Goal: Information Seeking & Learning: Find specific fact

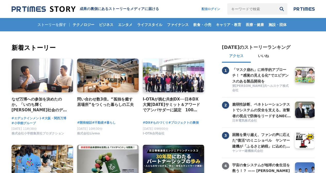
click at [243, 6] on input "キーワードで検索" at bounding box center [251, 8] width 49 height 11
type input "子どもの城"
click at [276, 3] on button "検索" at bounding box center [281, 8] width 11 height 11
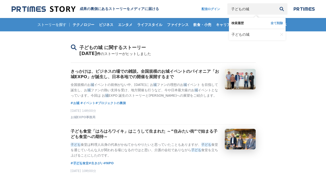
click at [250, 10] on input "子どもの城" at bounding box center [251, 8] width 49 height 11
